Goal: Task Accomplishment & Management: Use online tool/utility

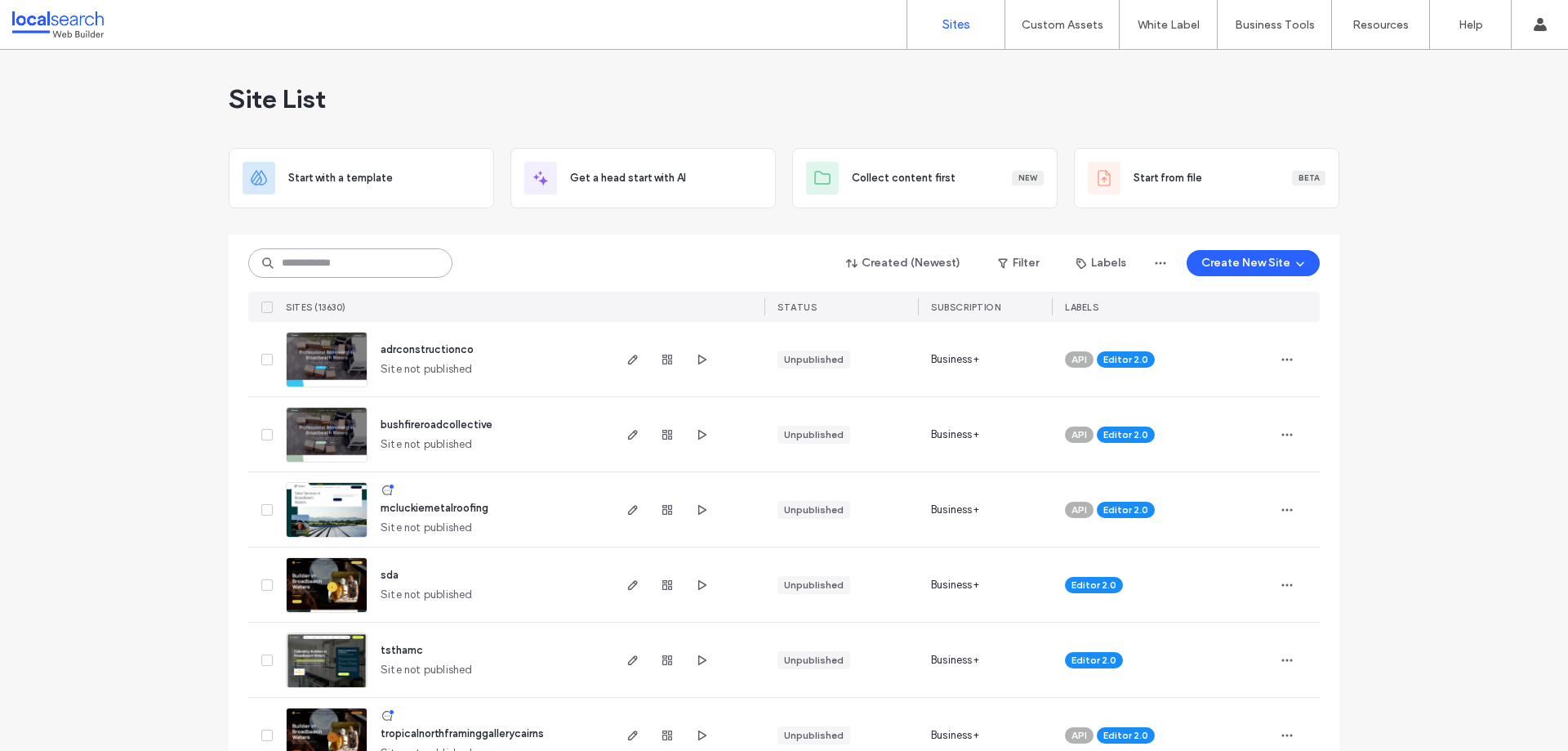
click at [338, 263] on input at bounding box center [350, 264] width 204 height 30
paste input "********"
type input "********"
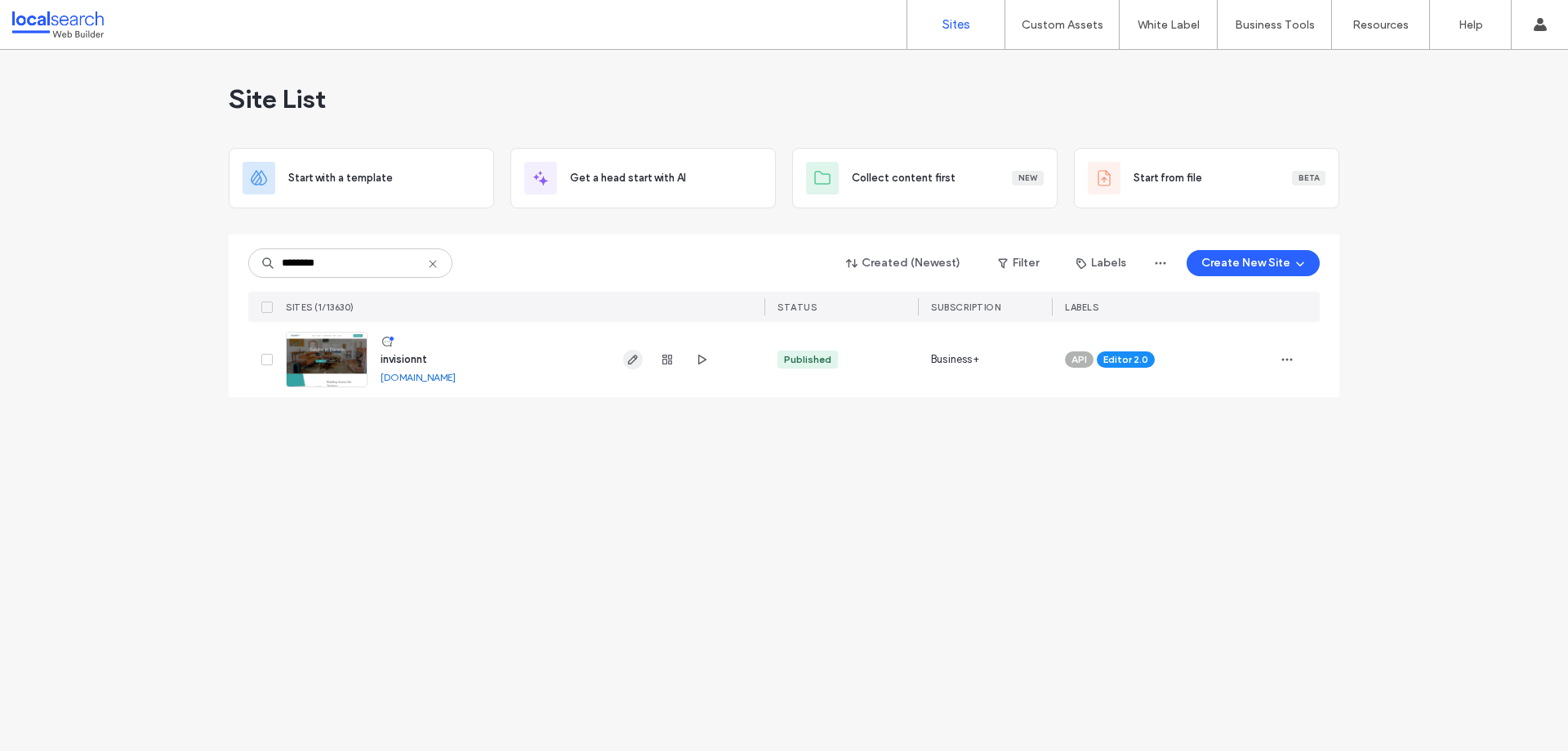
drag, startPoint x: 637, startPoint y: 359, endPoint x: 546, endPoint y: 405, distance: 102.0
click at [637, 358] on icon "button" at bounding box center [632, 359] width 13 height 13
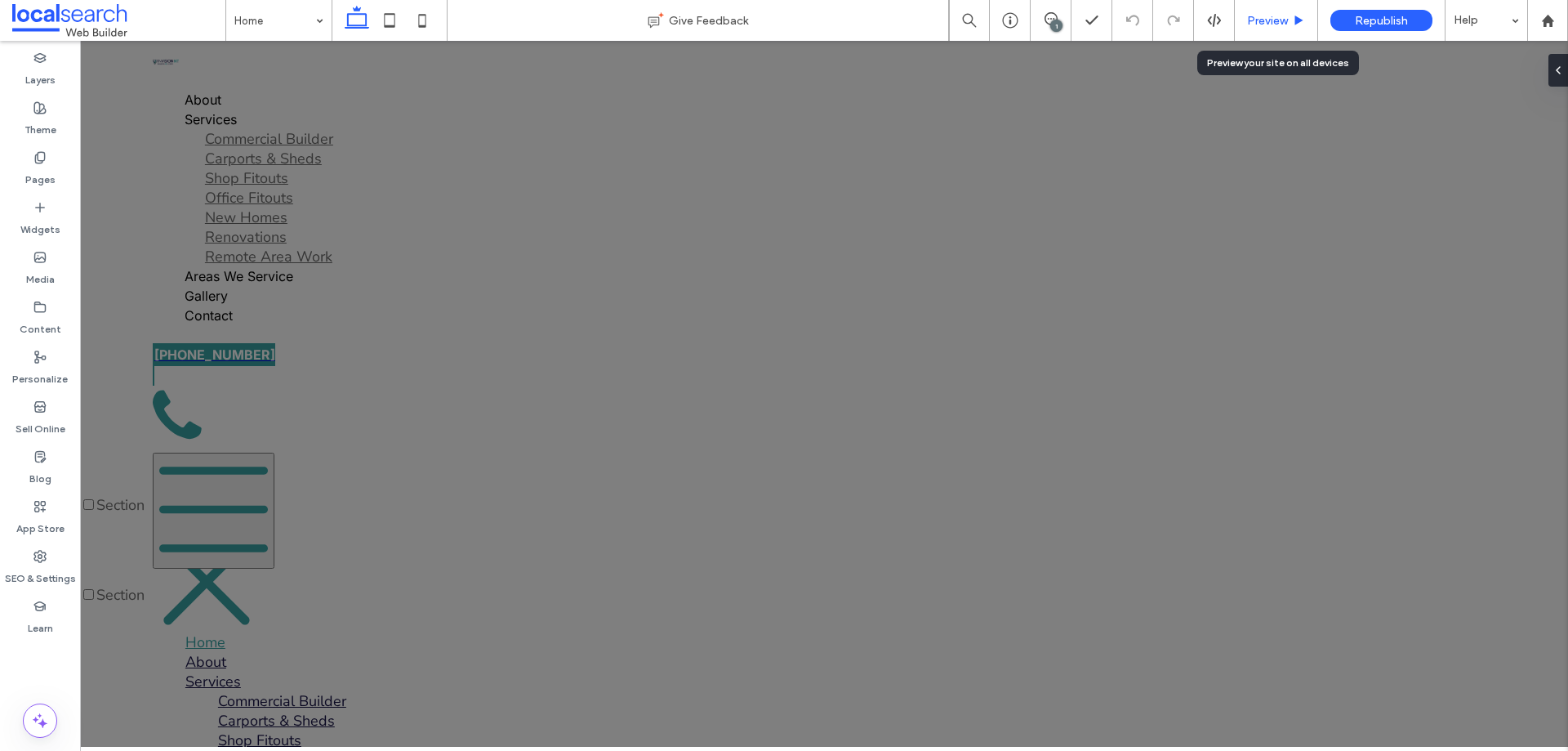
click at [1262, 25] on span "Preview" at bounding box center [1267, 21] width 41 height 14
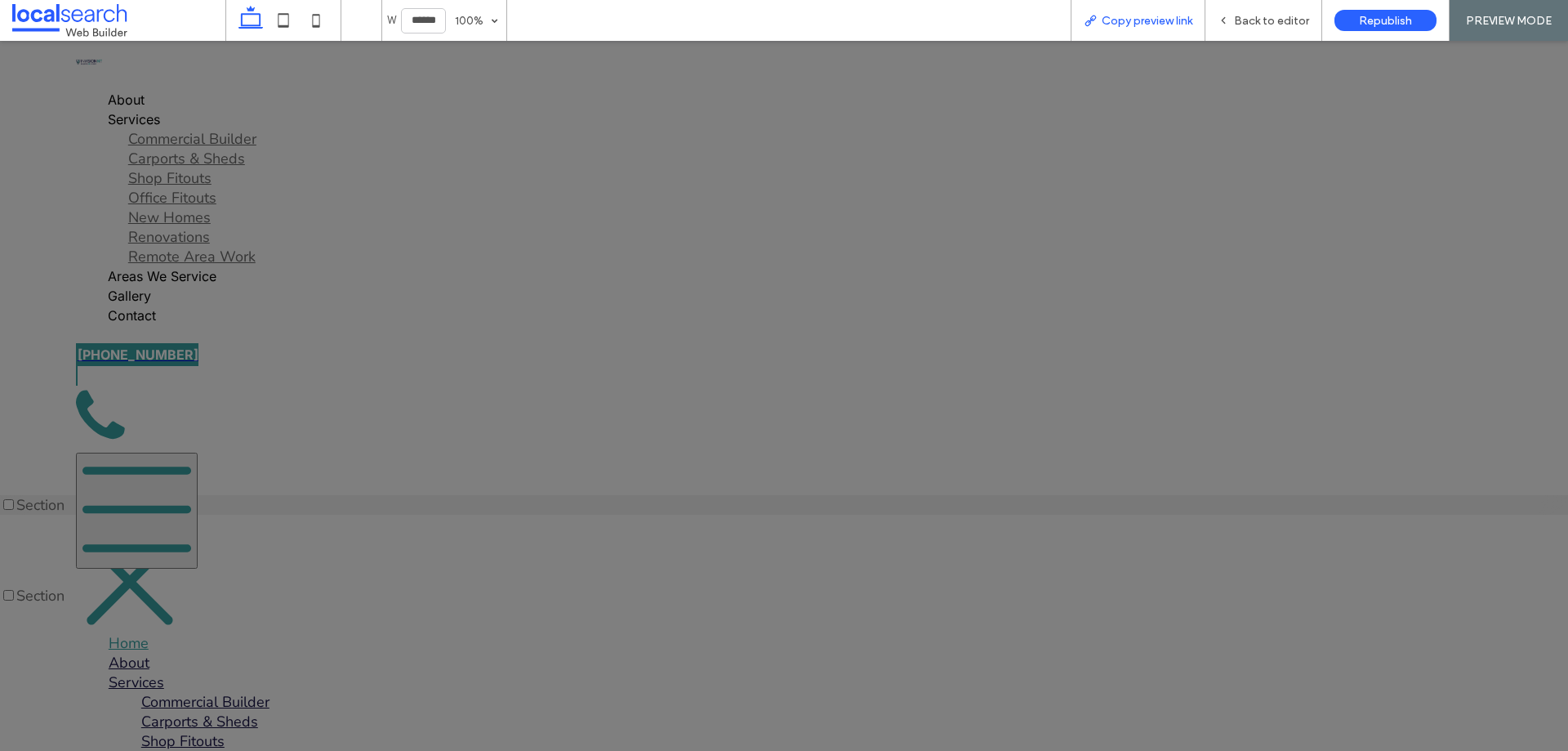
click at [1161, 19] on span "Copy preview link" at bounding box center [1146, 21] width 90 height 14
click at [1238, 23] on span "Back to editor" at bounding box center [1272, 21] width 76 height 14
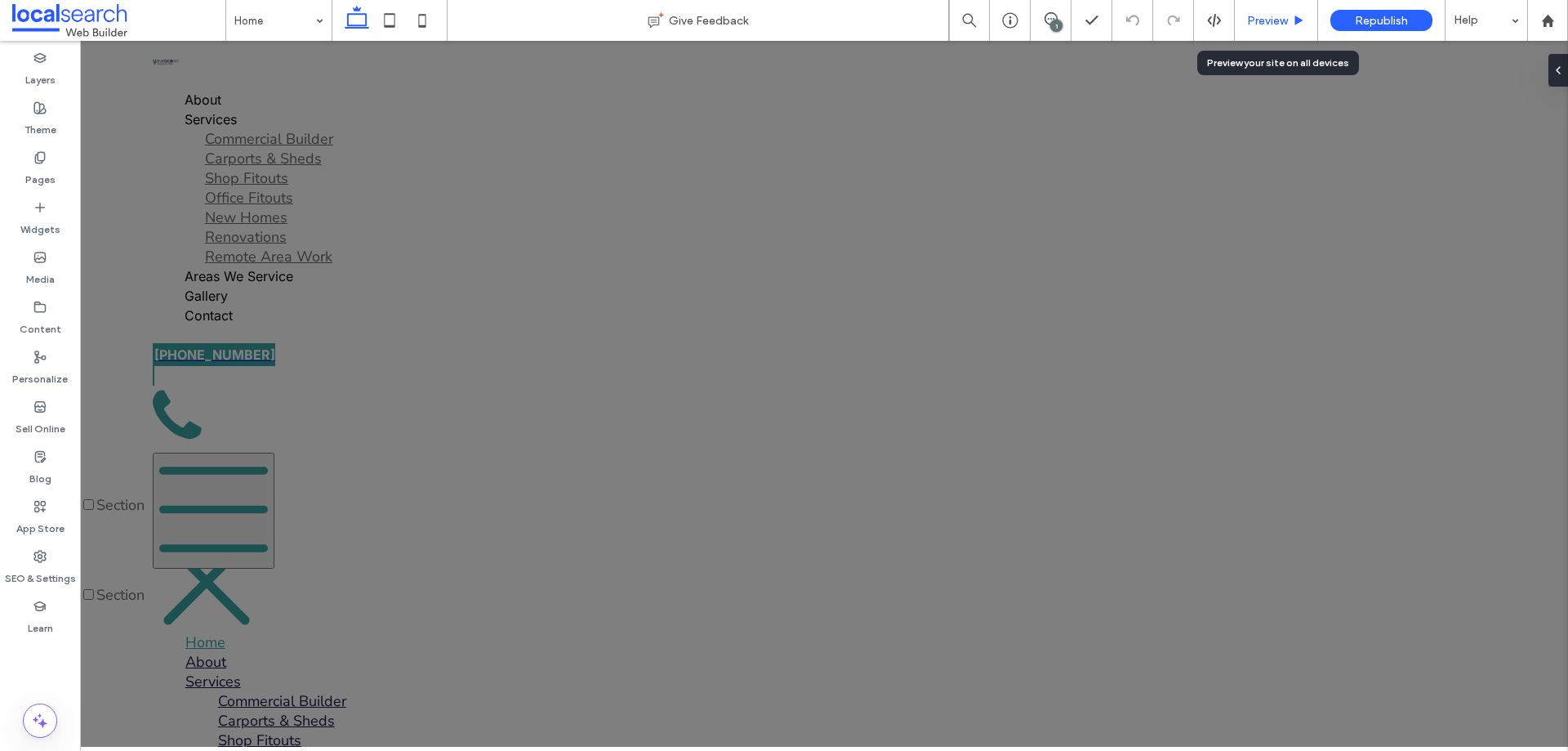
click at [1270, 15] on span "Preview" at bounding box center [1267, 21] width 41 height 14
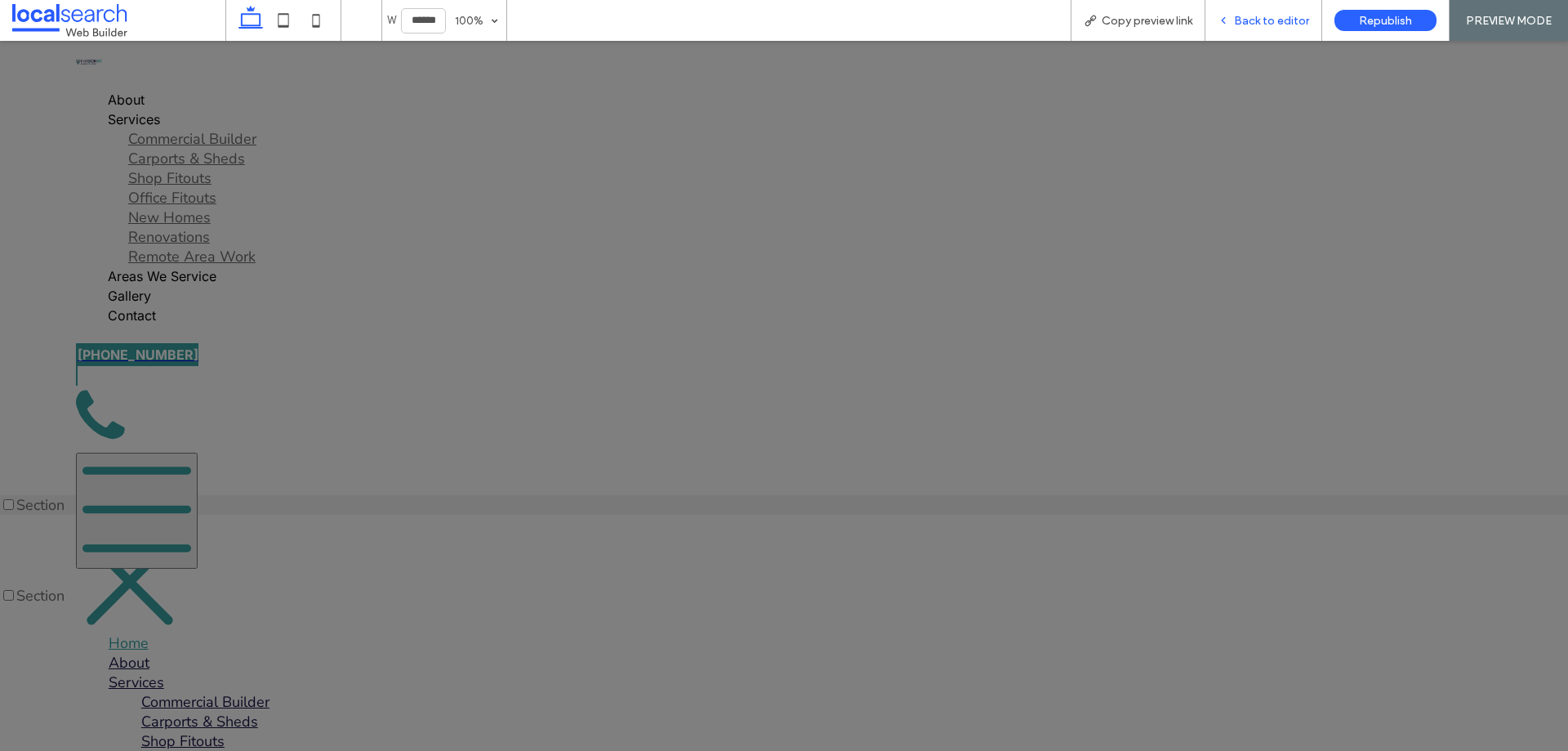
click at [1277, 16] on span "Back to editor" at bounding box center [1272, 21] width 76 height 14
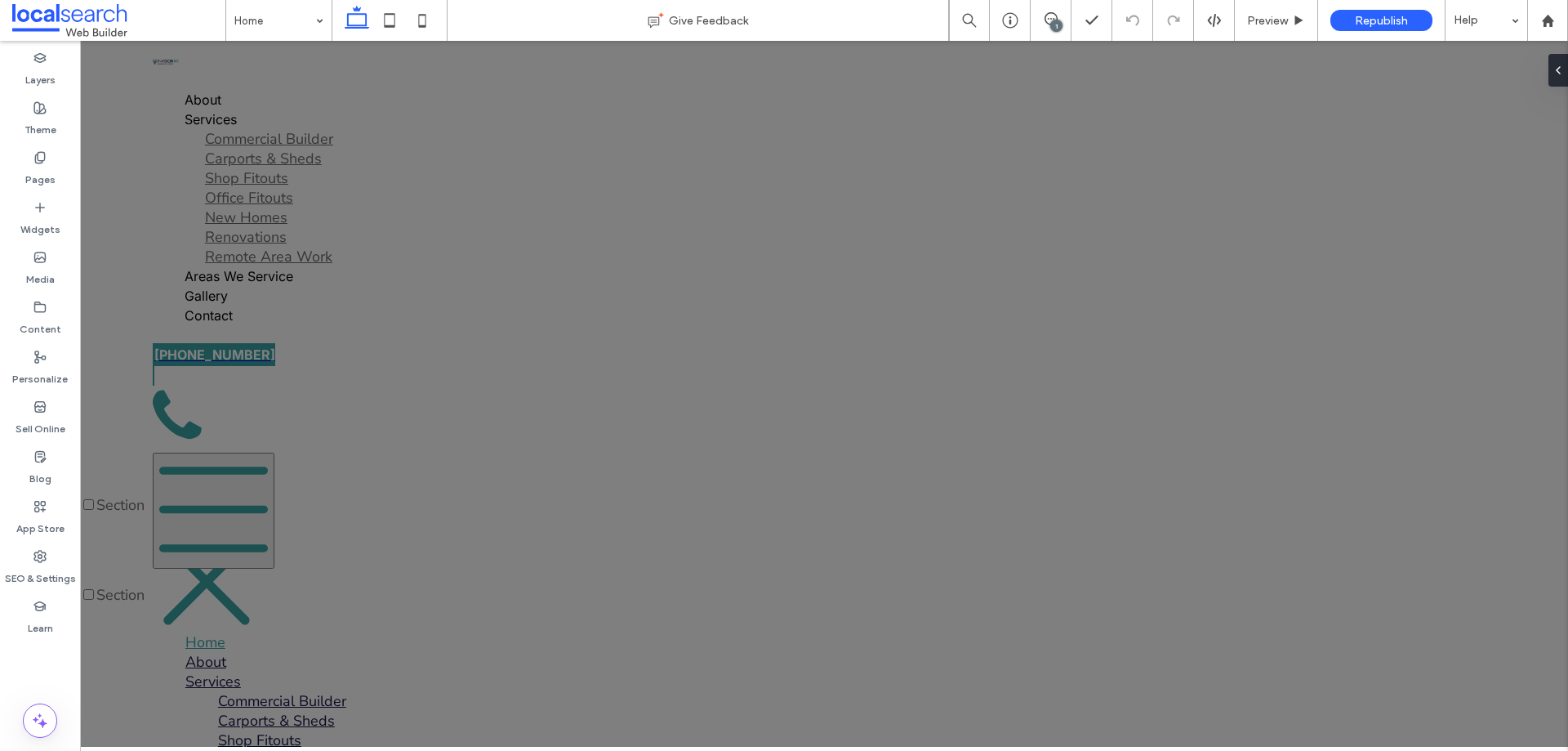
click at [1061, 23] on div "1" at bounding box center [1056, 26] width 12 height 12
